Goal: Transaction & Acquisition: Subscribe to service/newsletter

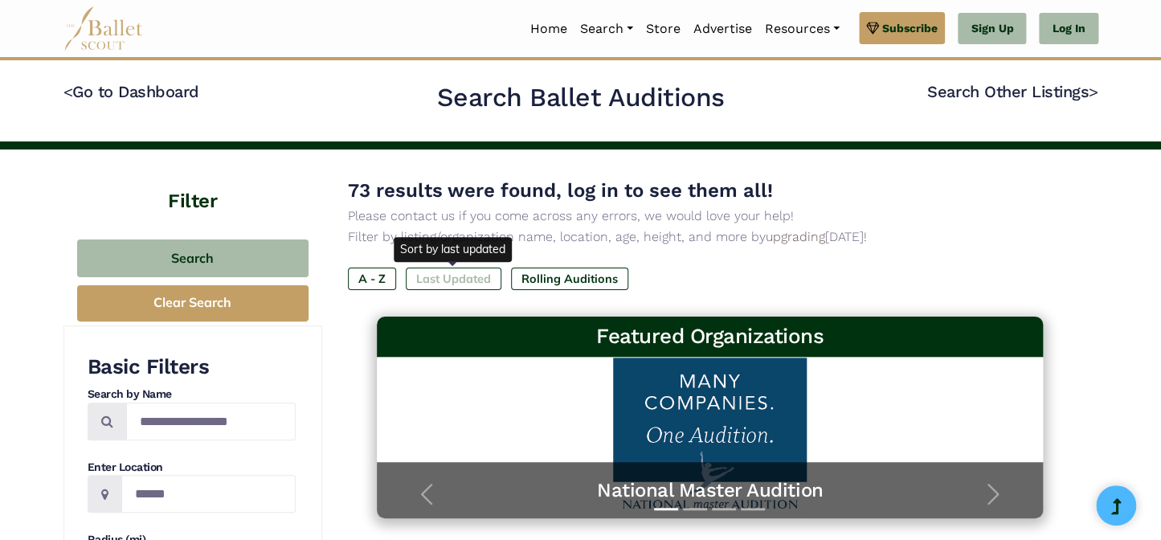
click at [440, 274] on label "Last Updated" at bounding box center [454, 278] width 96 height 22
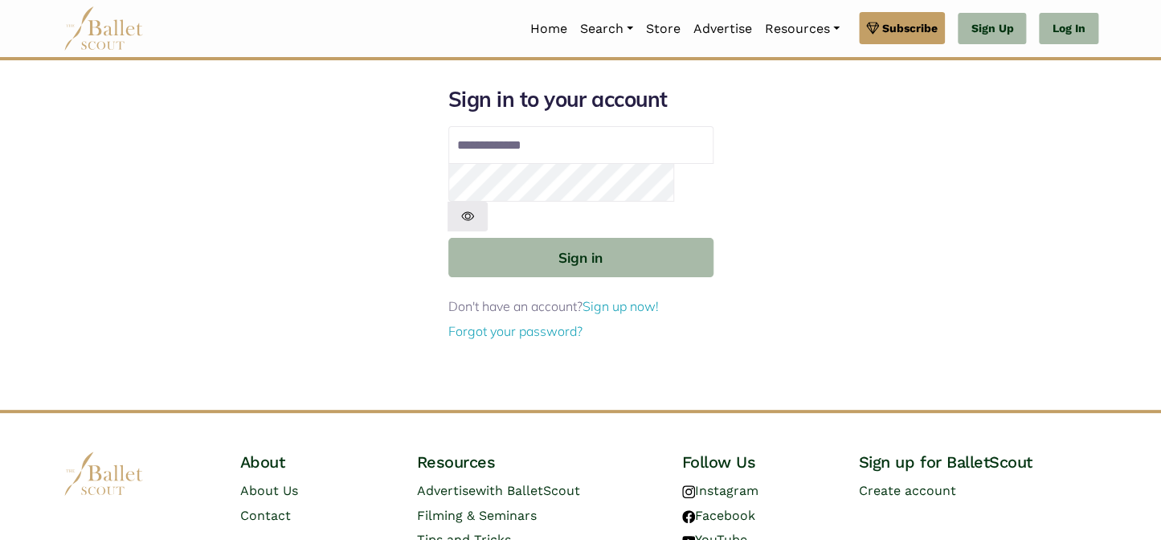
click at [524, 145] on input "Email address" at bounding box center [580, 145] width 265 height 39
type input "**********"
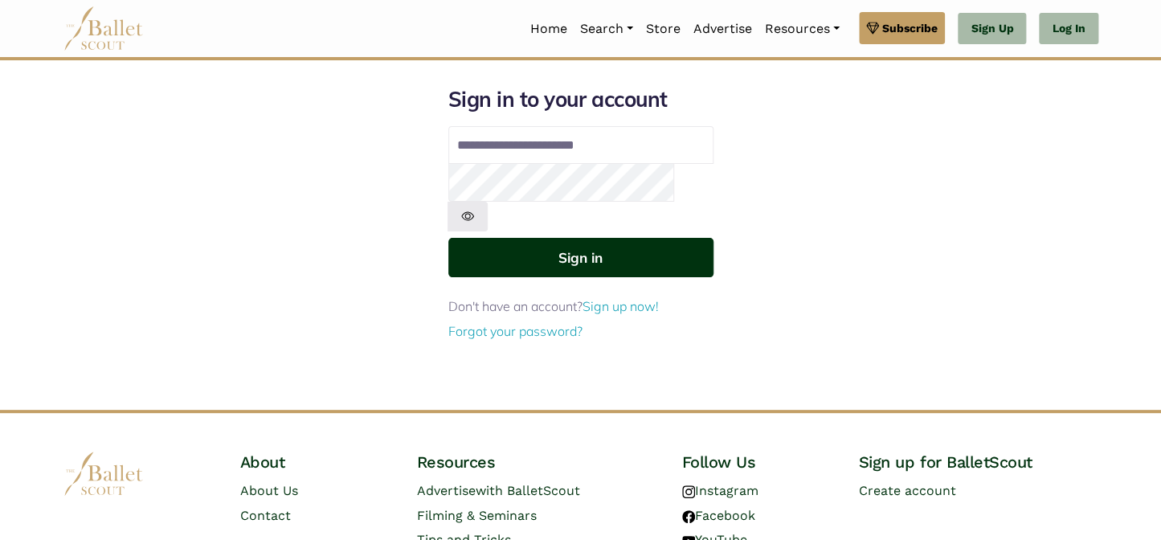
click at [569, 243] on button "Sign in" at bounding box center [580, 257] width 265 height 39
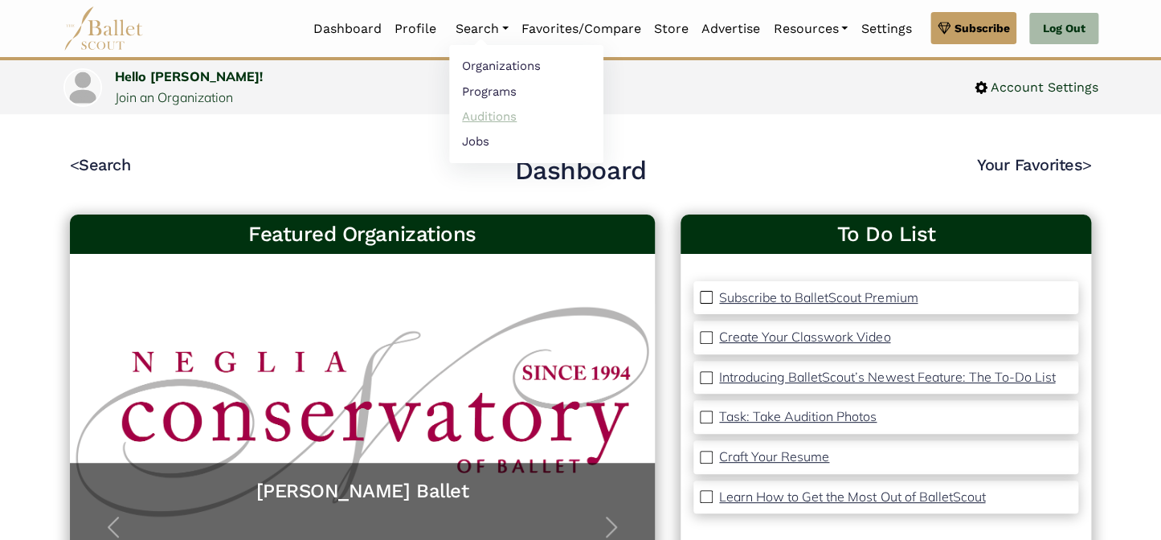
click at [464, 120] on link "Auditions" at bounding box center [526, 116] width 154 height 25
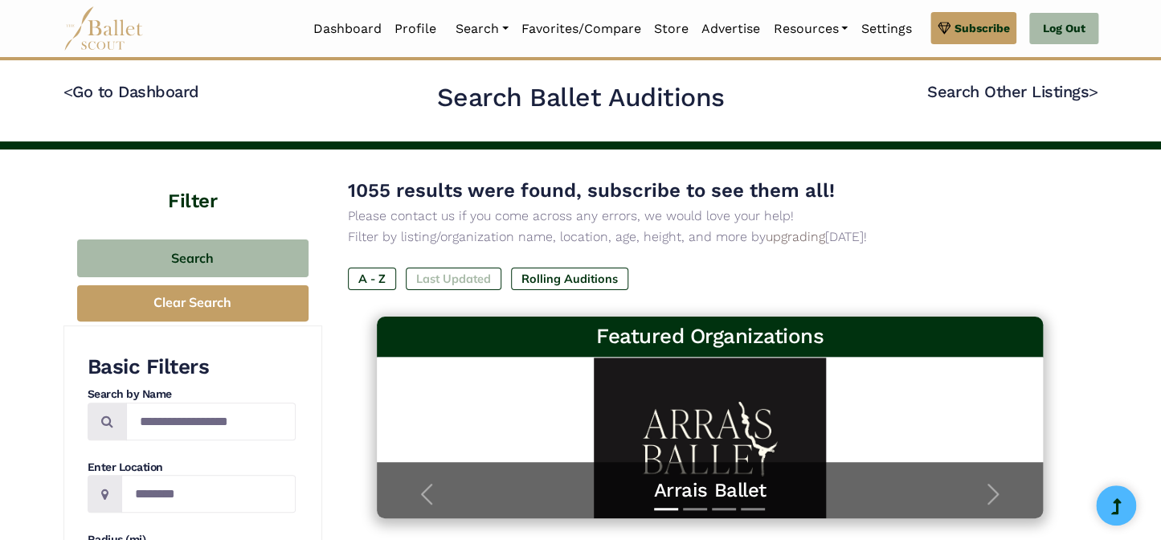
click at [447, 280] on label "Last Updated" at bounding box center [454, 278] width 96 height 22
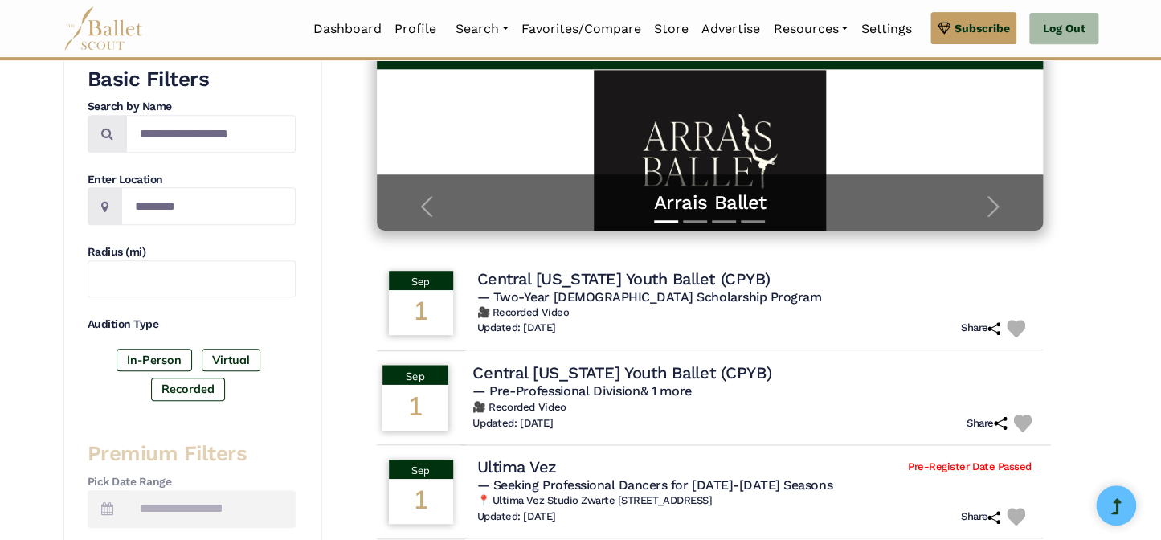
scroll to position [72, 0]
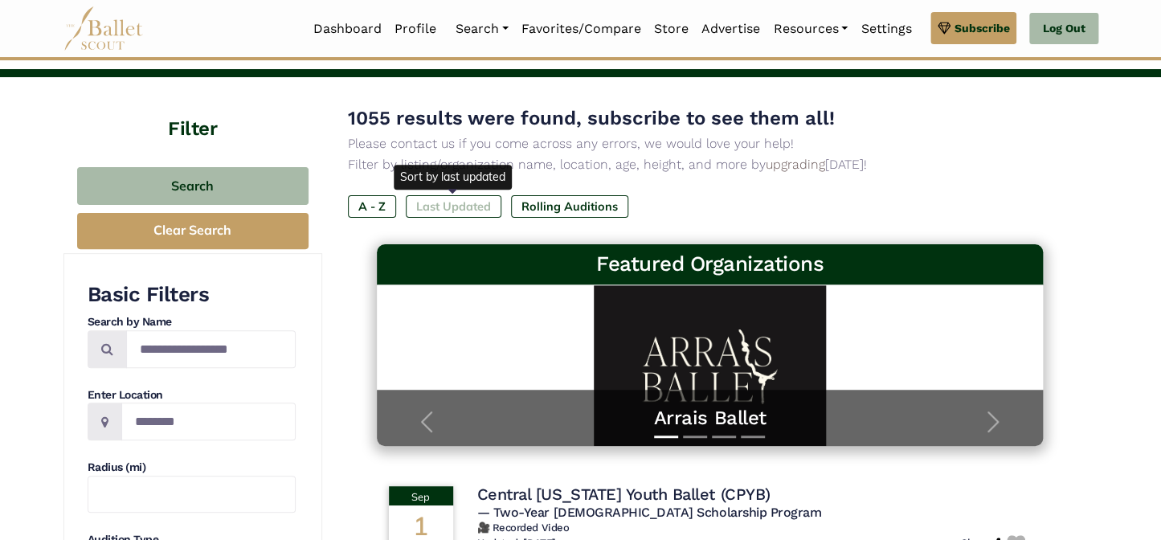
click at [446, 195] on label "Last Updated" at bounding box center [454, 206] width 96 height 22
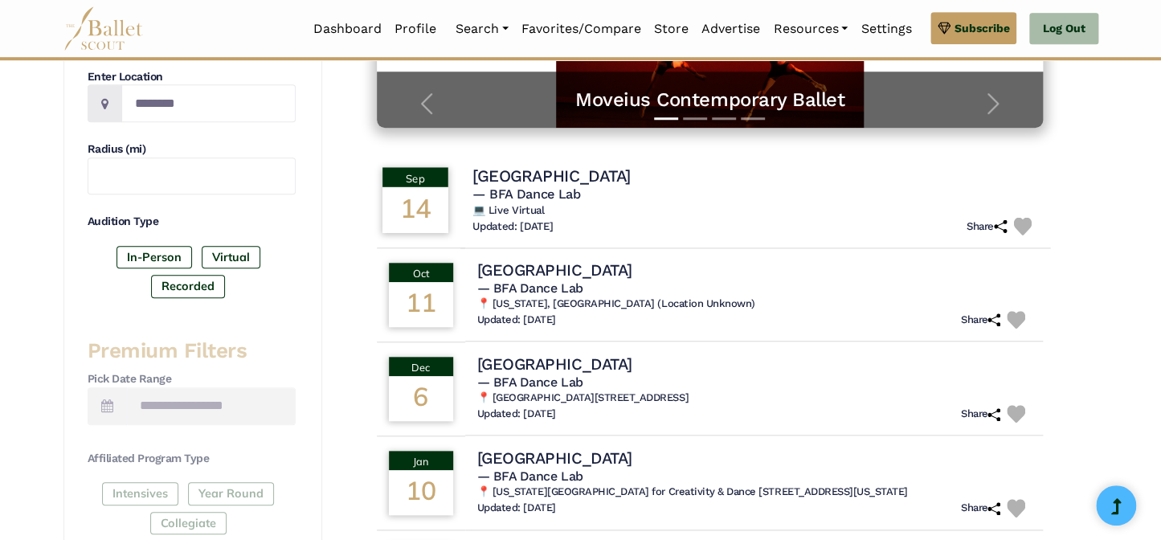
scroll to position [365, 0]
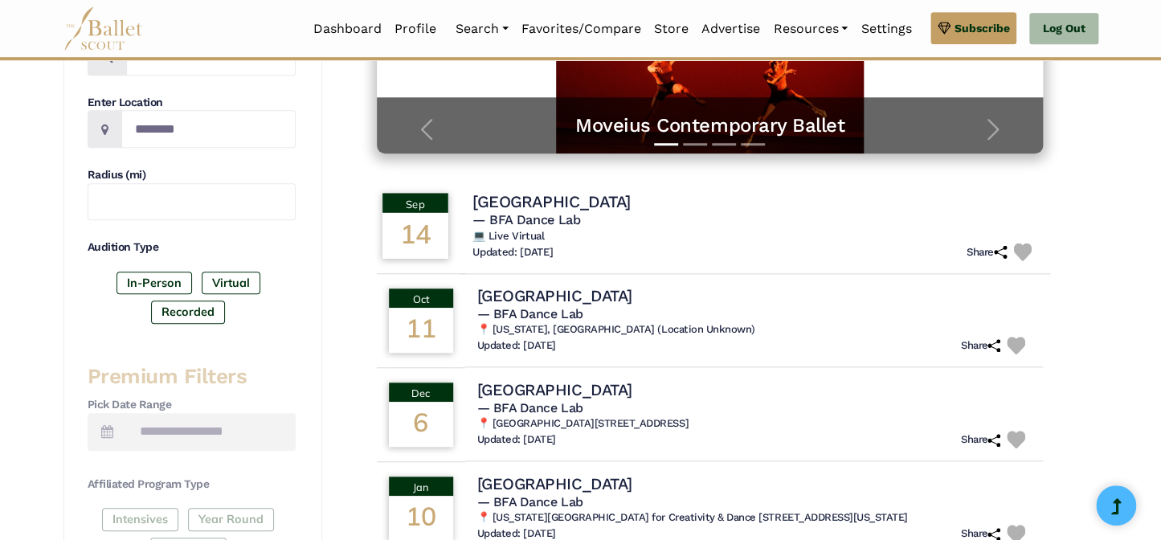
drag, startPoint x: 500, startPoint y: 210, endPoint x: 490, endPoint y: 202, distance: 12.7
click at [490, 202] on h4 "Bennington College" at bounding box center [551, 201] width 158 height 22
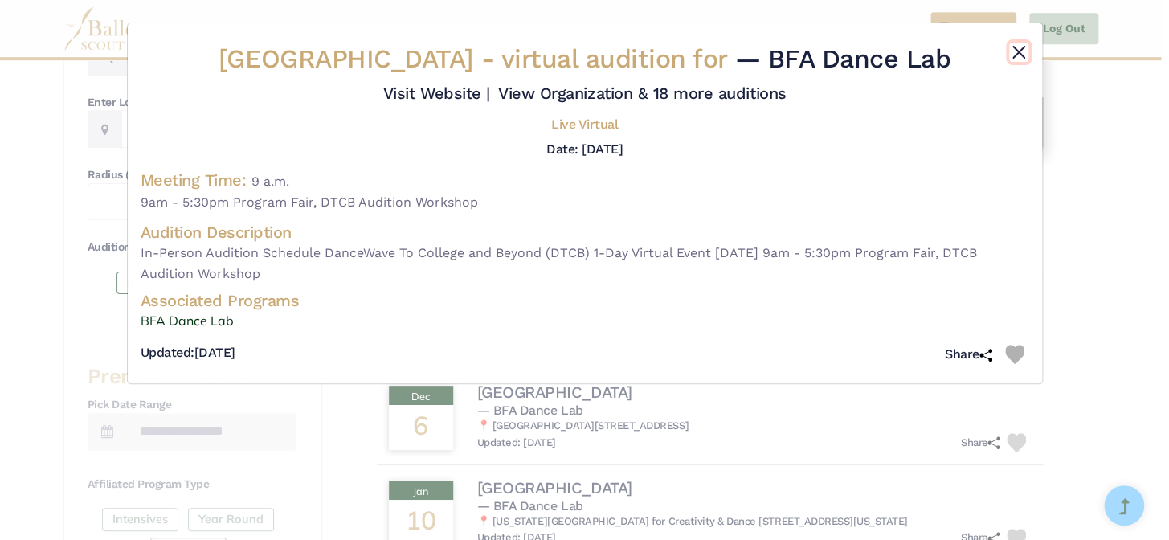
click at [1020, 49] on button "Close" at bounding box center [1018, 52] width 19 height 19
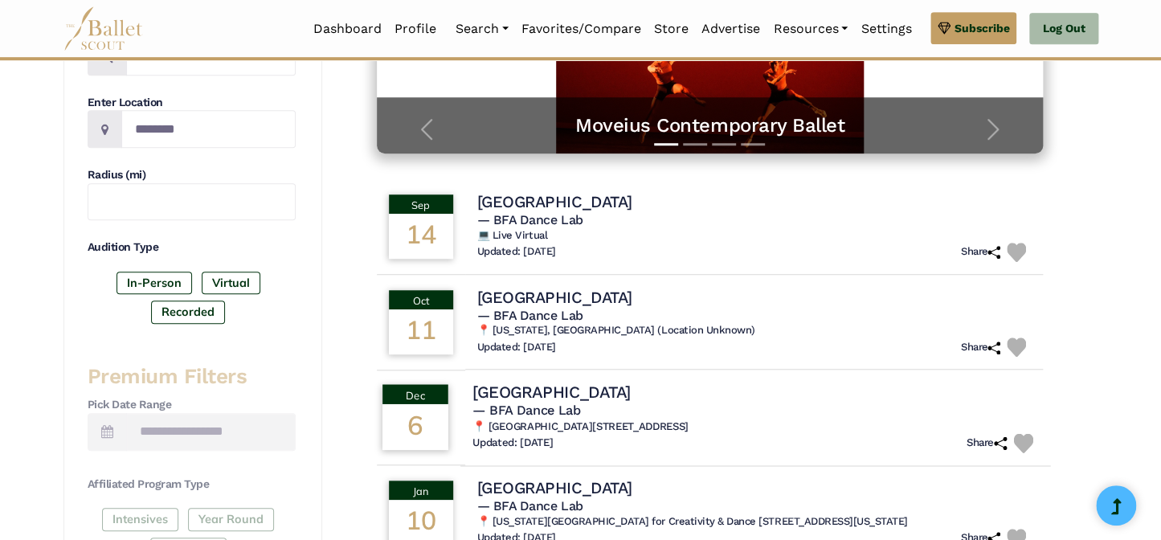
click at [575, 393] on h4 "Bennington College" at bounding box center [551, 392] width 158 height 22
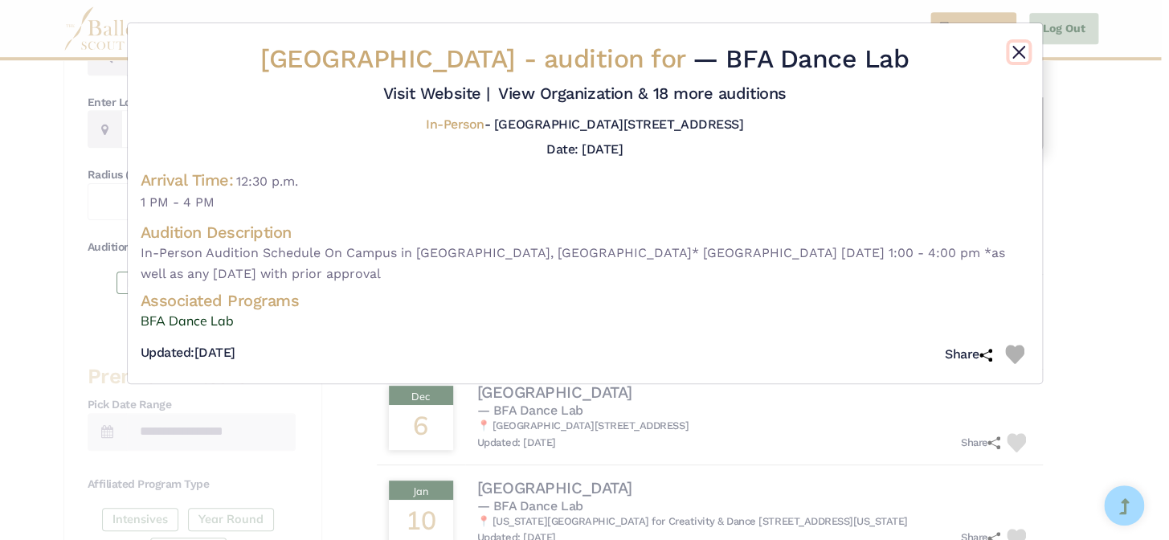
click at [1020, 49] on button "Close" at bounding box center [1018, 52] width 19 height 19
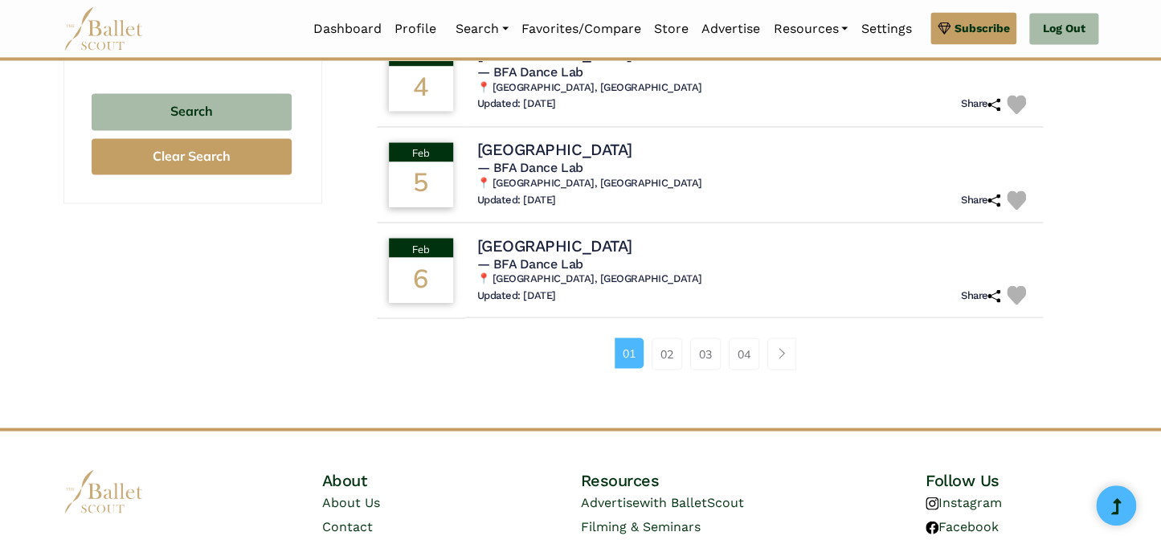
scroll to position [1095, 0]
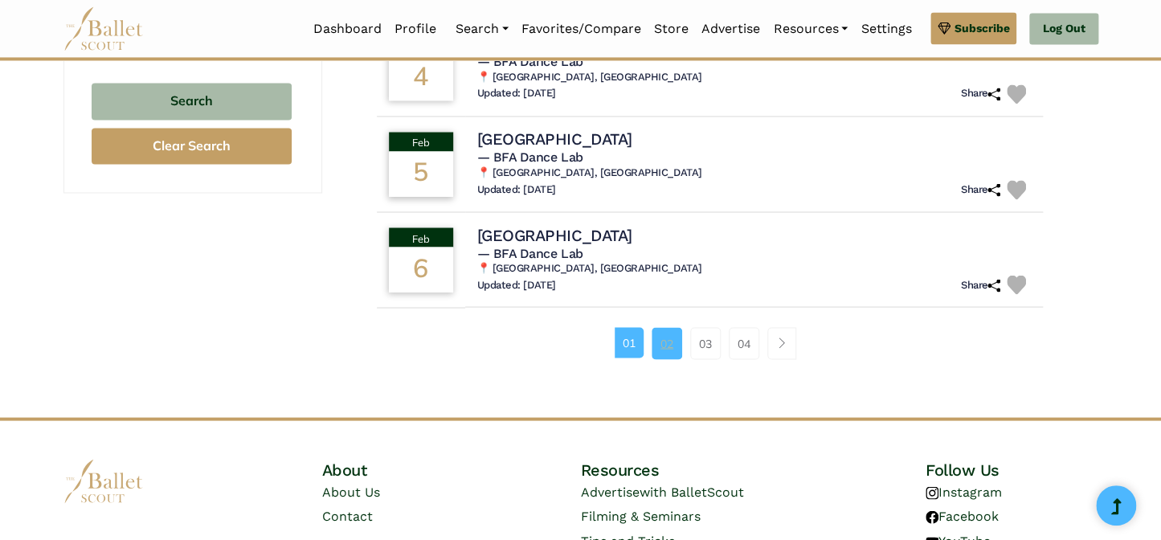
click at [669, 338] on link "02" at bounding box center [666, 343] width 31 height 32
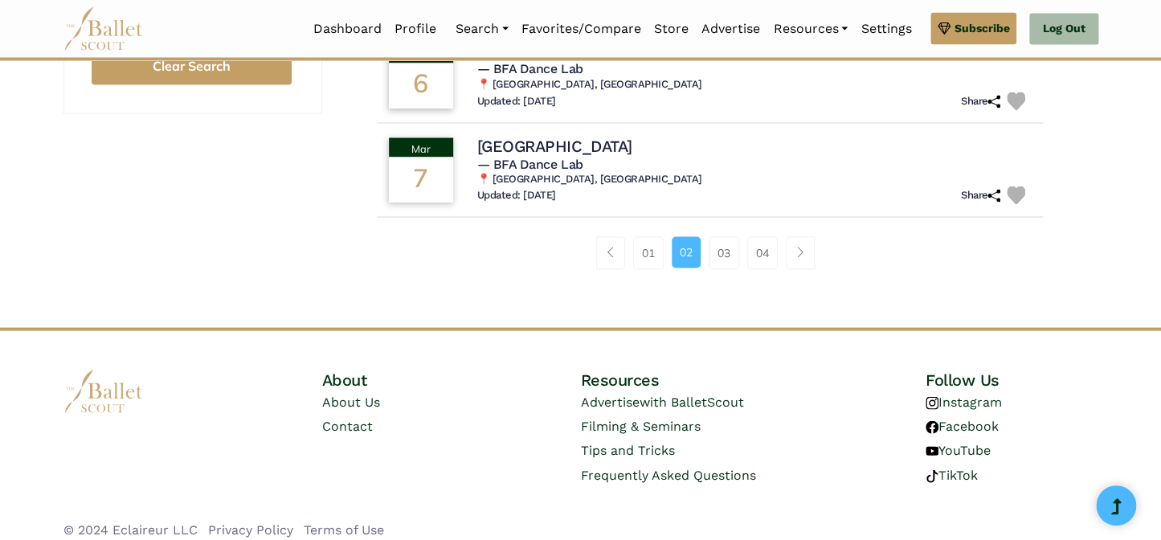
scroll to position [1186, 0]
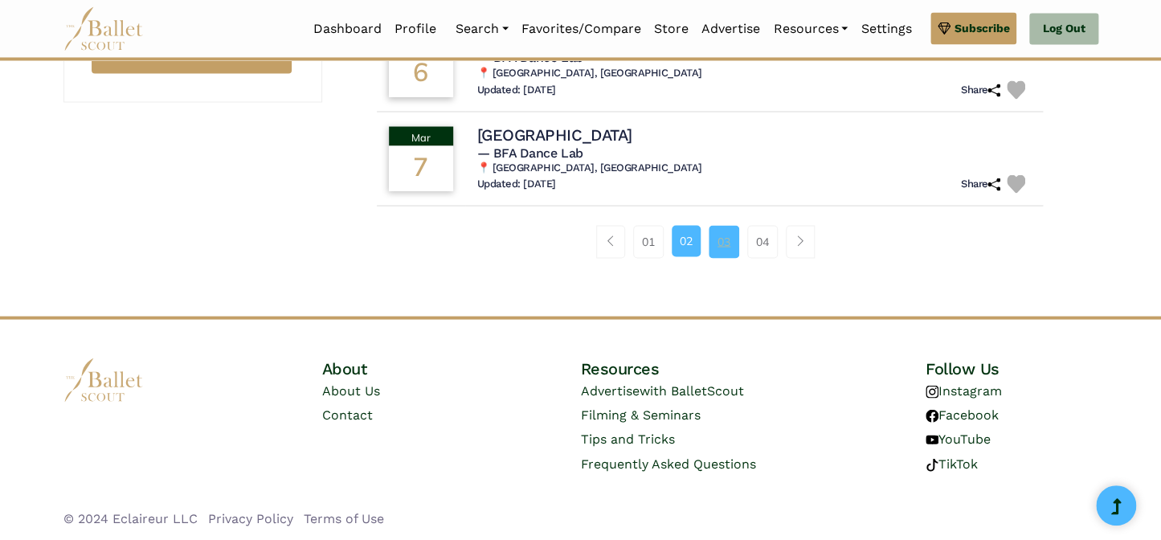
click at [724, 235] on link "03" at bounding box center [723, 241] width 31 height 32
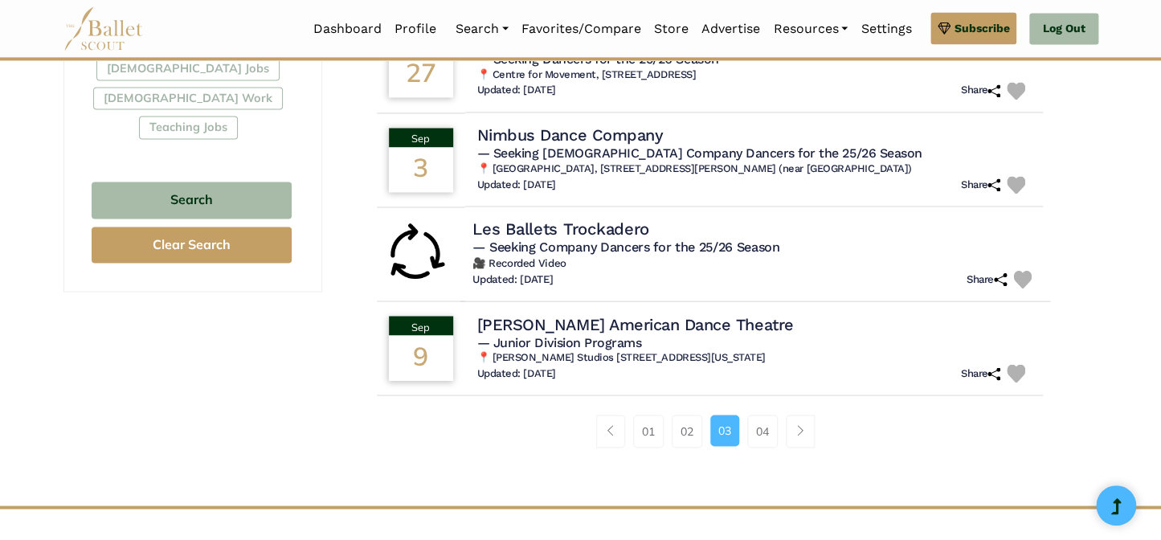
scroll to position [1022, 0]
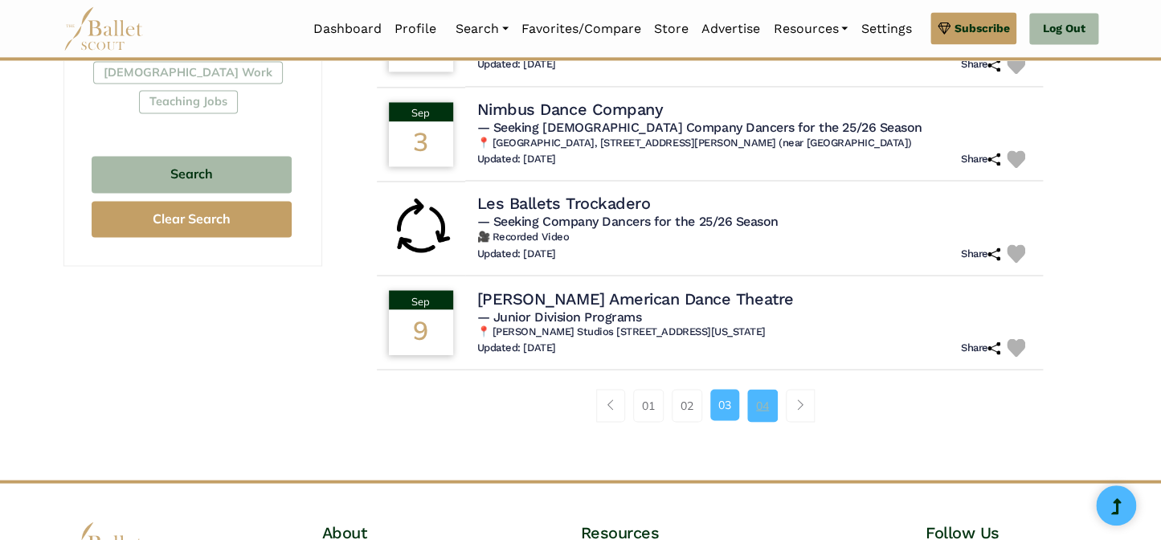
click at [767, 401] on link "04" at bounding box center [762, 405] width 31 height 32
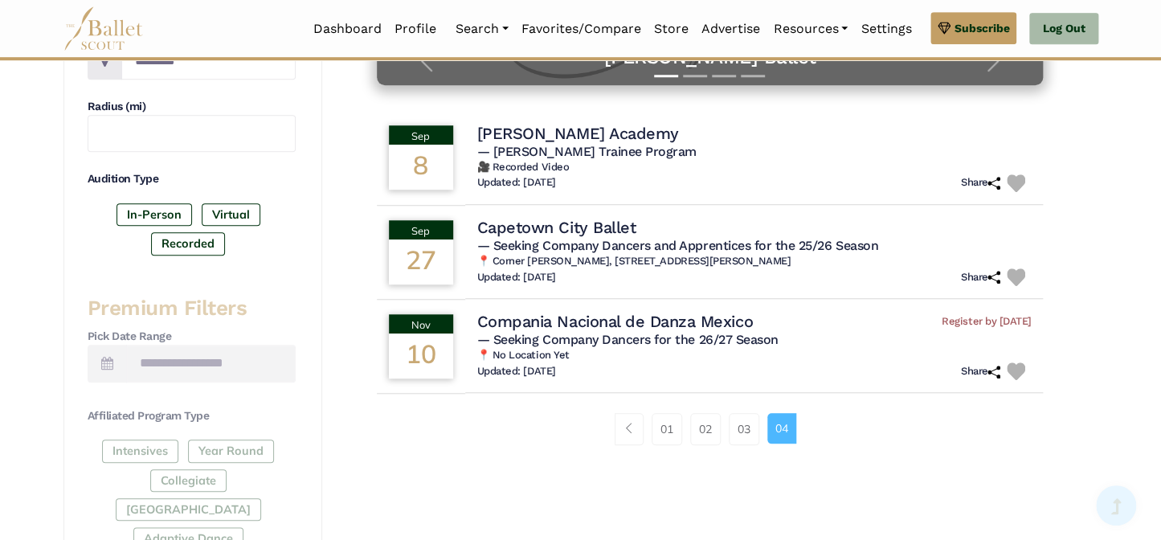
scroll to position [438, 0]
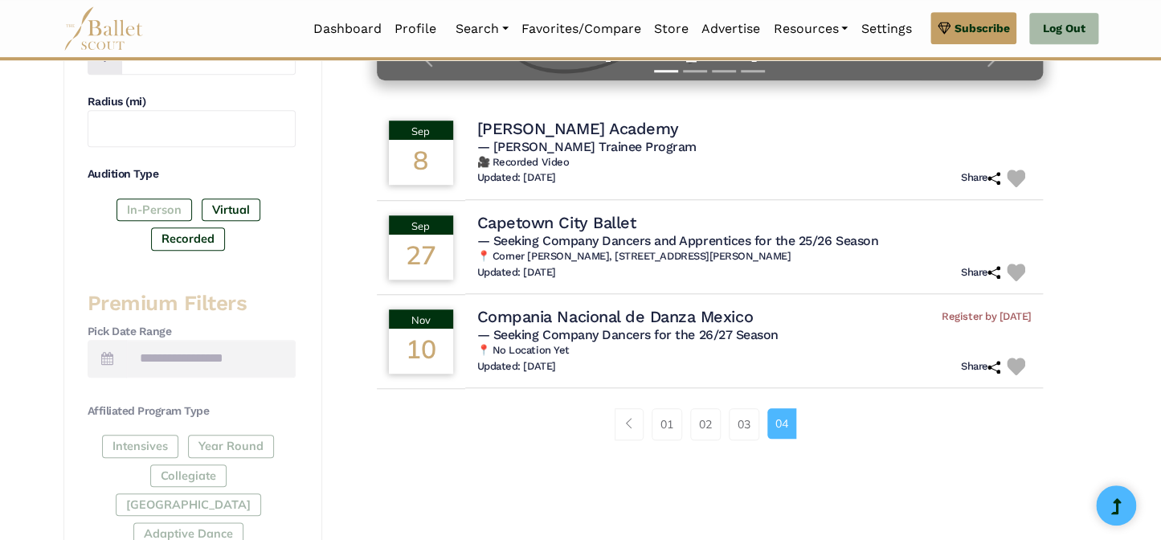
click at [148, 209] on label "In-Person" at bounding box center [154, 209] width 76 height 22
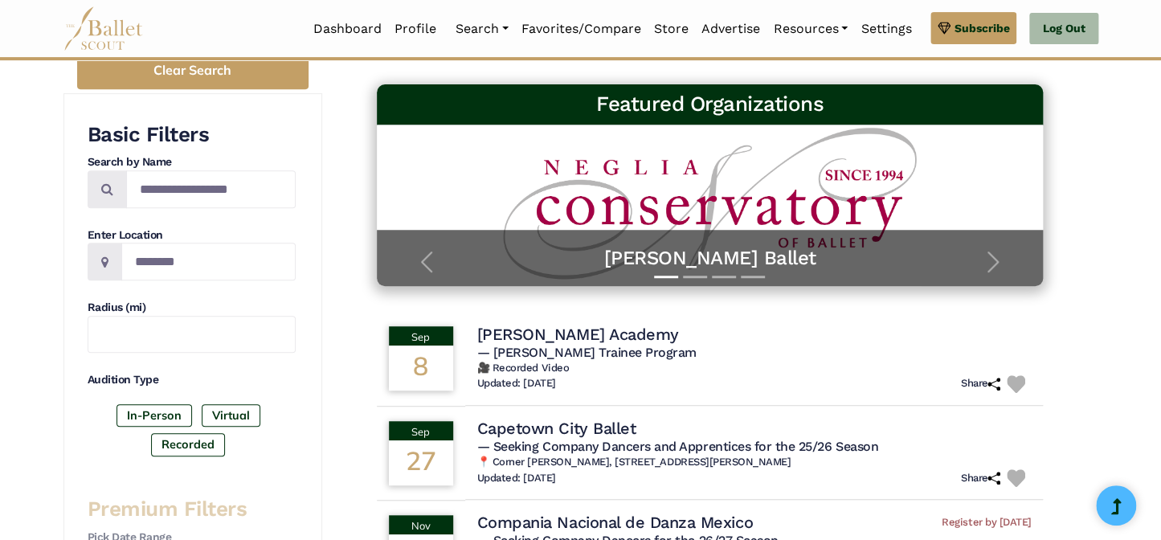
scroll to position [0, 0]
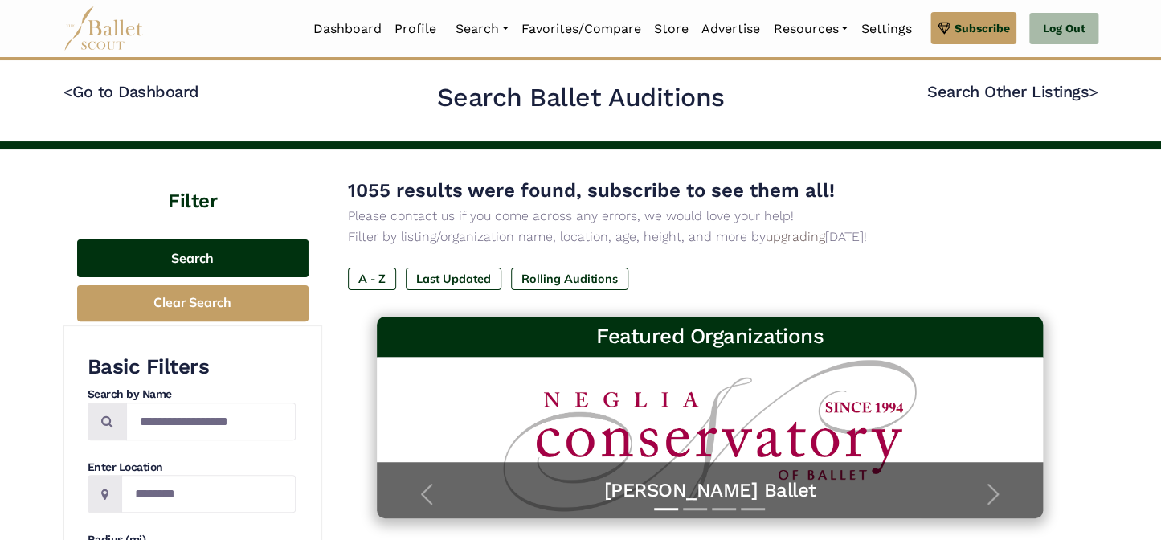
click at [220, 253] on button "Search" at bounding box center [192, 258] width 231 height 38
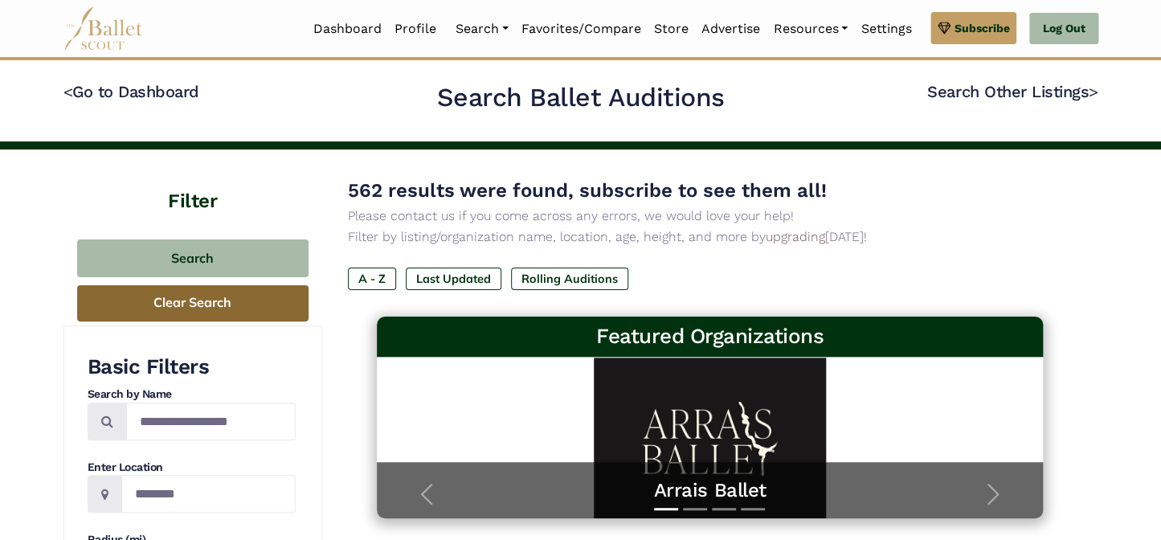
click at [202, 312] on button "Clear Search" at bounding box center [192, 303] width 231 height 36
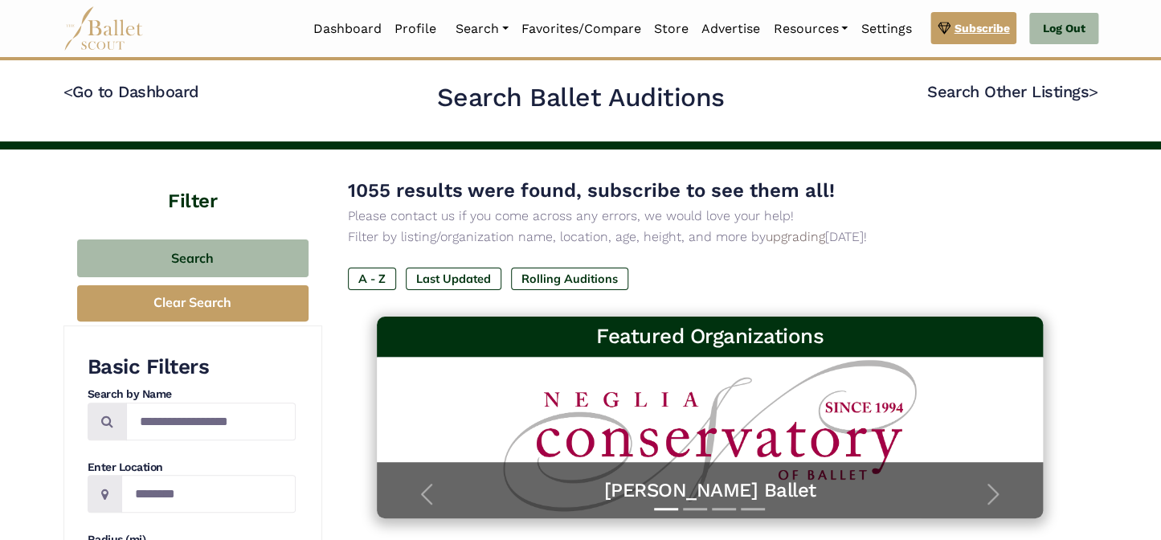
click at [970, 30] on span "Subscribe" at bounding box center [980, 28] width 55 height 18
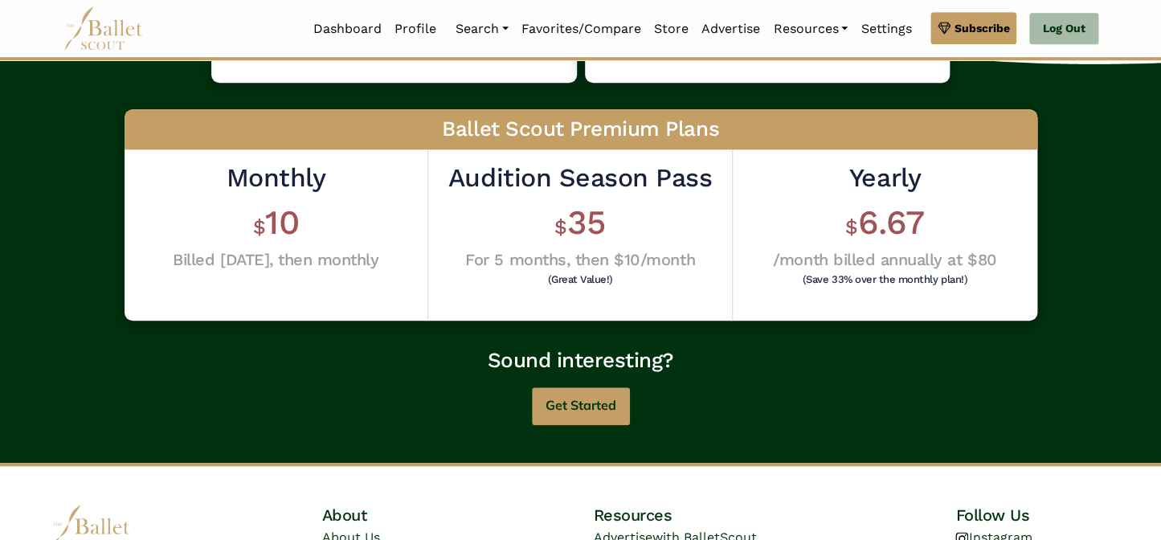
scroll to position [438, 0]
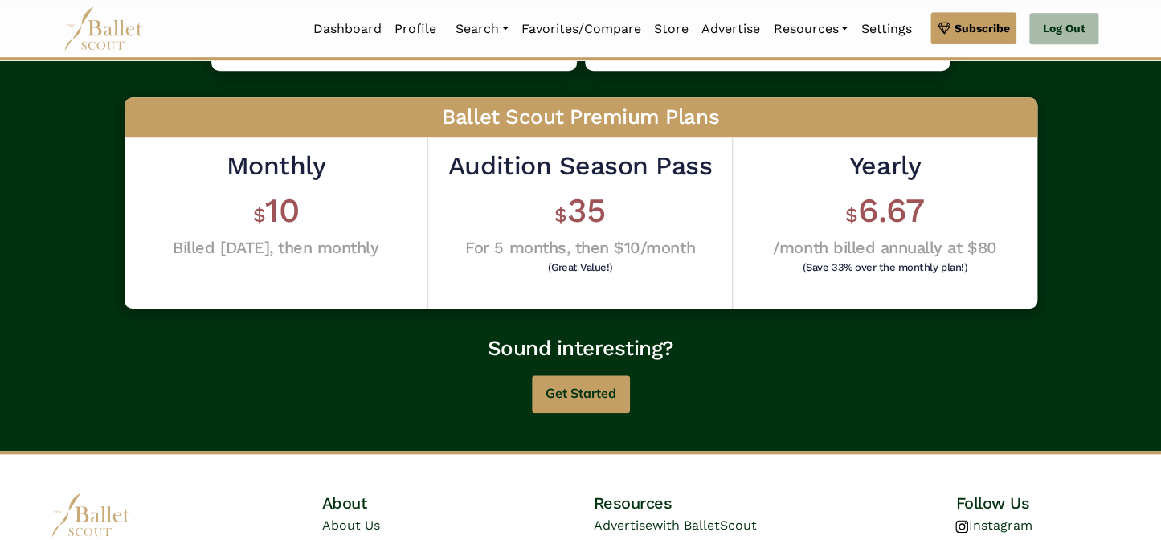
click at [661, 262] on h6 "(Great Value!)" at bounding box center [579, 267] width 255 height 10
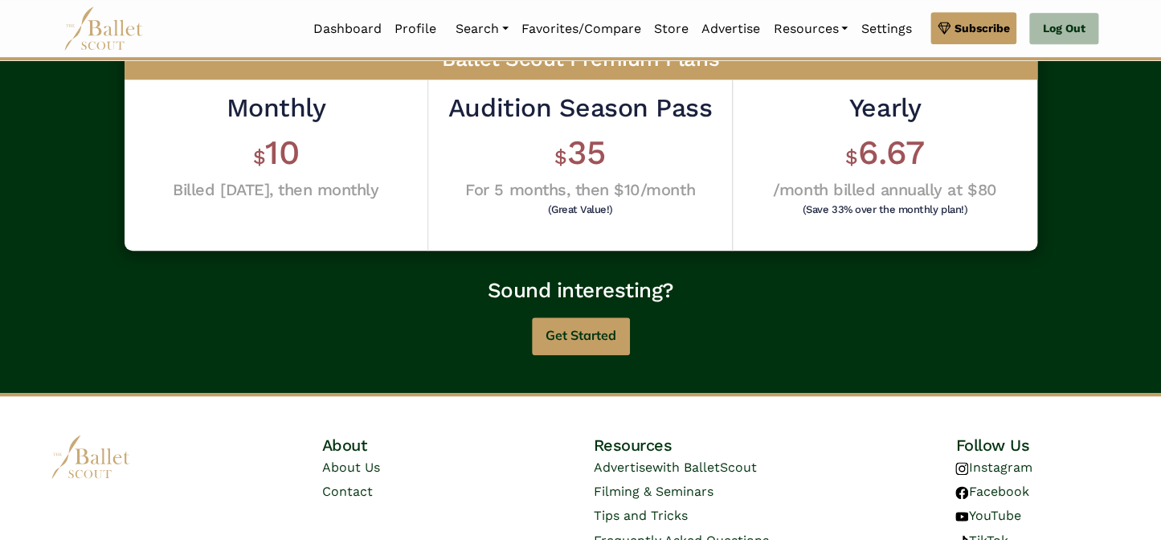
scroll to position [500, 0]
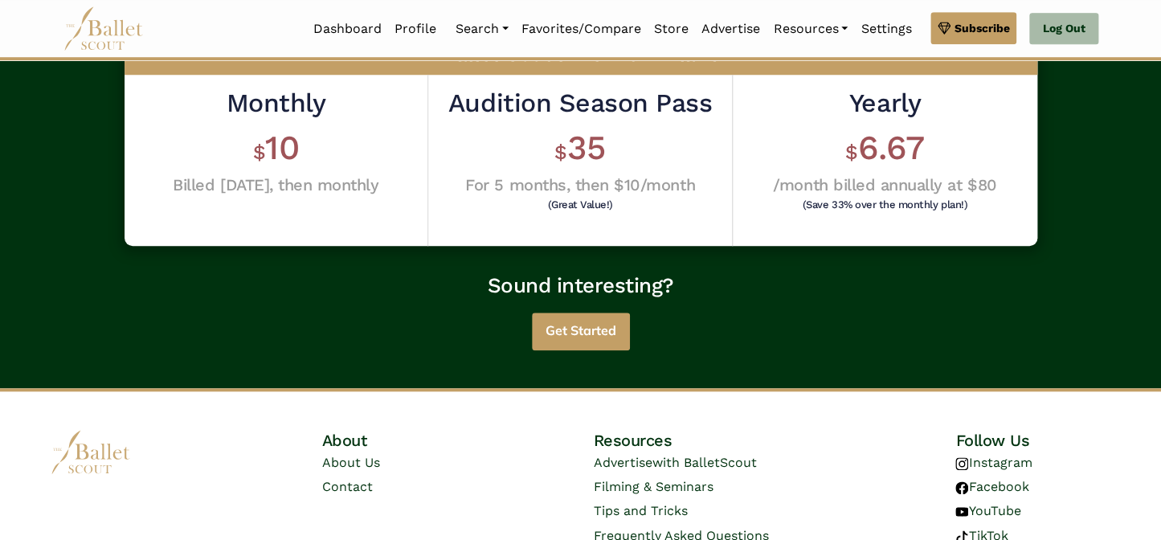
click at [586, 329] on button "Get Started" at bounding box center [581, 331] width 98 height 38
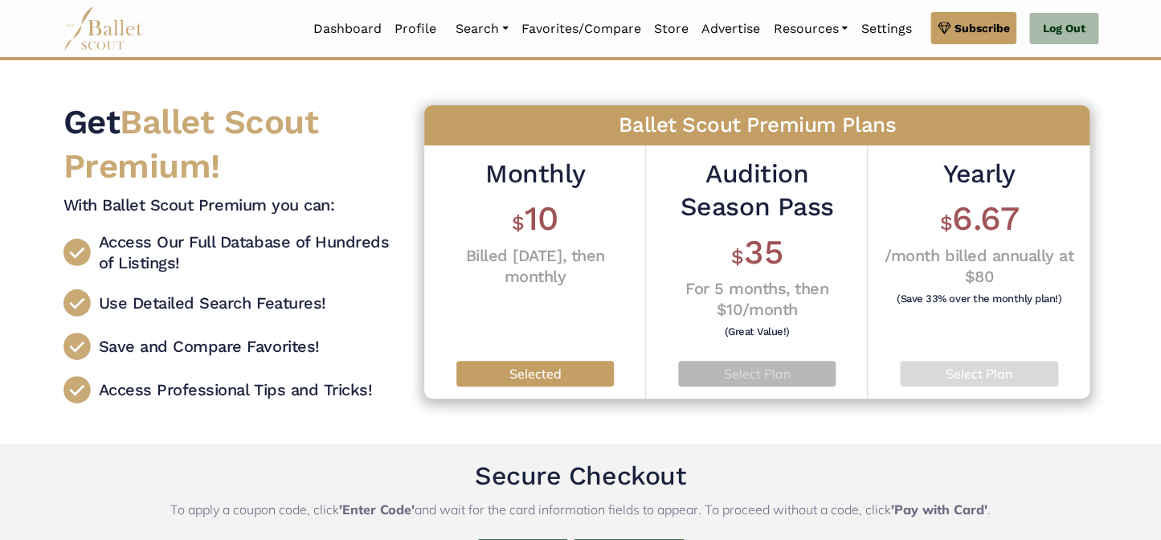
click at [775, 371] on p "Select Plan" at bounding box center [757, 374] width 132 height 21
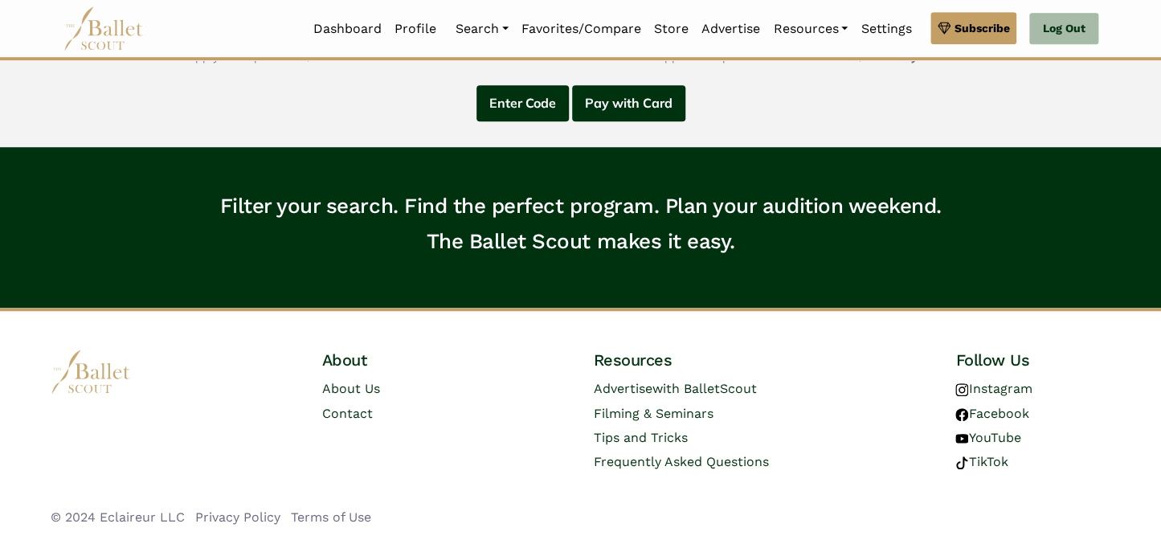
scroll to position [88, 0]
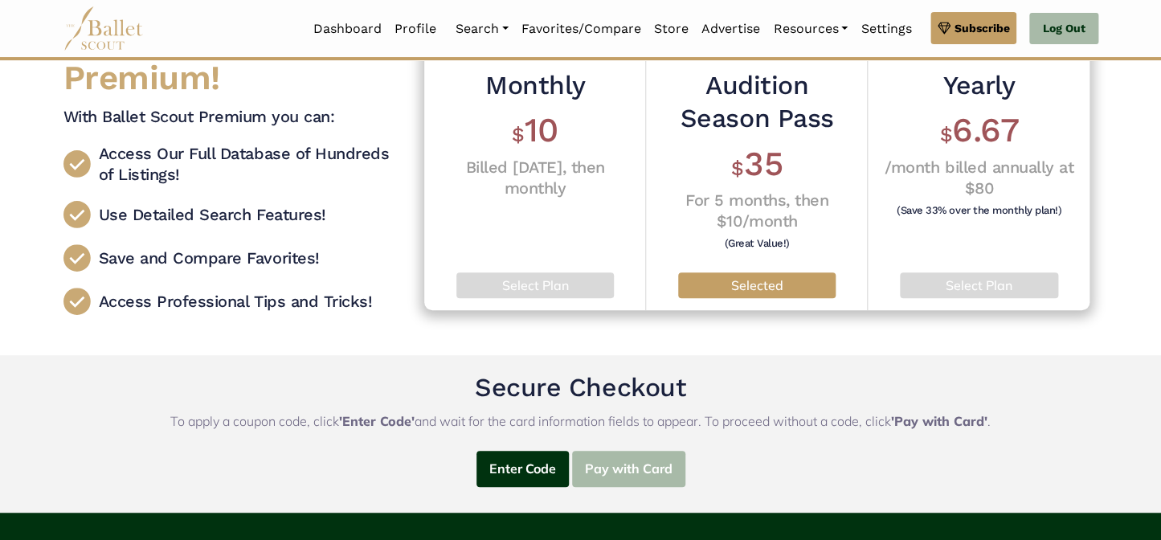
click at [647, 468] on button "Pay with Card" at bounding box center [628, 469] width 113 height 36
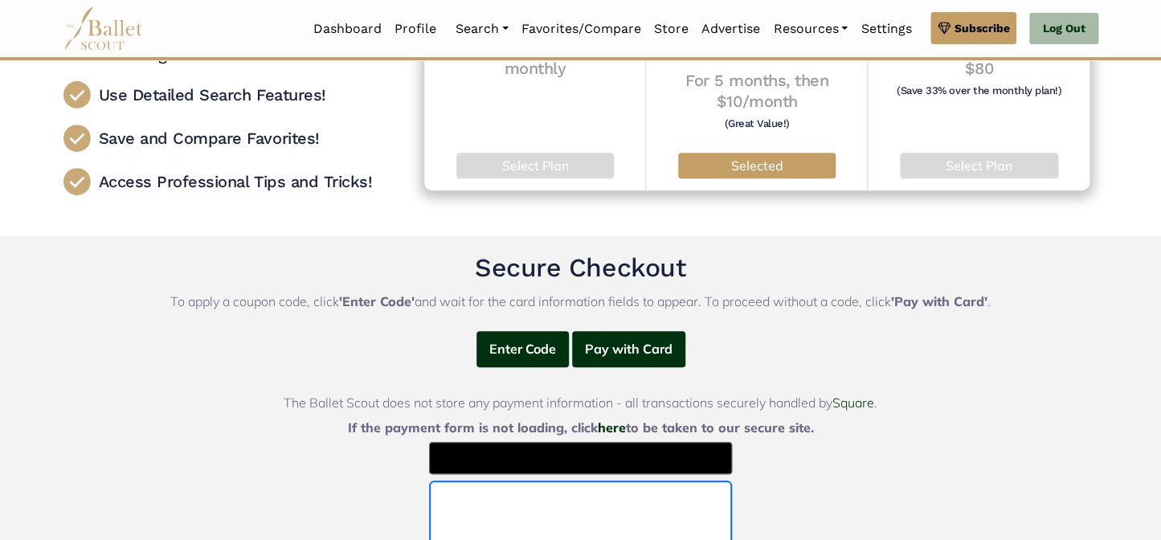
scroll to position [18, 0]
